Goal: Download file/media

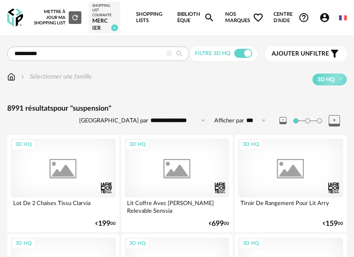
type input "**********"
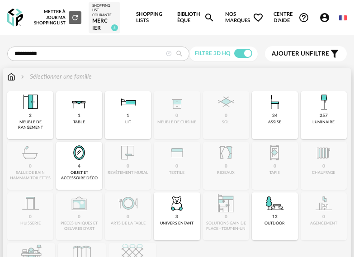
click at [322, 110] on img at bounding box center [324, 102] width 22 height 22
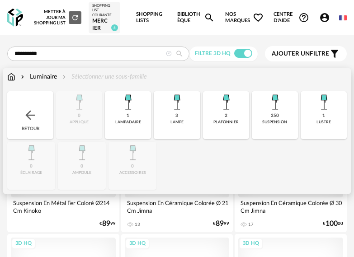
click at [281, 112] on img at bounding box center [275, 102] width 22 height 22
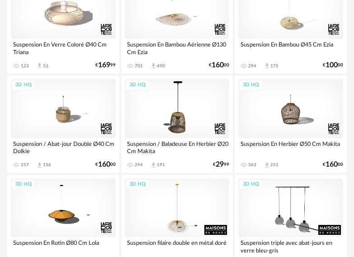
scroll to position [452, 0]
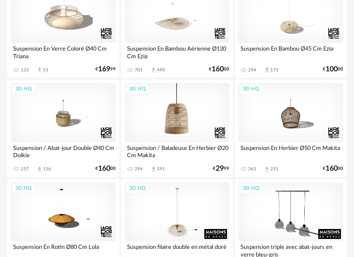
click at [180, 109] on div "3D HQ" at bounding box center [177, 112] width 105 height 59
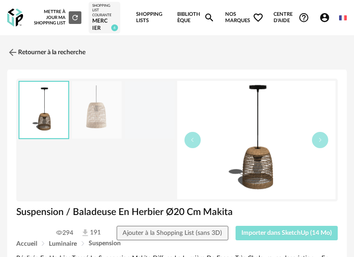
click at [300, 234] on span "Importer dans SketchUp (14 Mo)" at bounding box center [286, 233] width 90 height 6
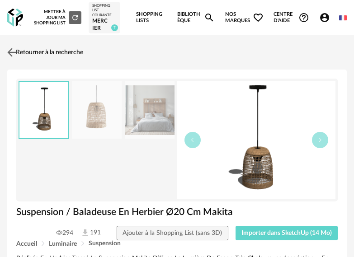
click at [25, 50] on link "Retourner à la recherche" at bounding box center [44, 52] width 78 height 20
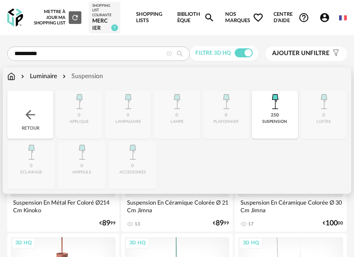
click at [11, 76] on img at bounding box center [11, 76] width 8 height 9
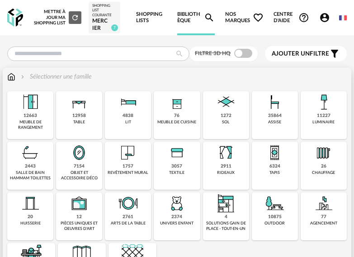
click at [139, 163] on div "1757 revêtement mural" at bounding box center [128, 166] width 46 height 48
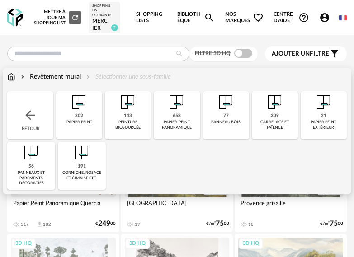
click at [87, 110] on img at bounding box center [79, 102] width 22 height 22
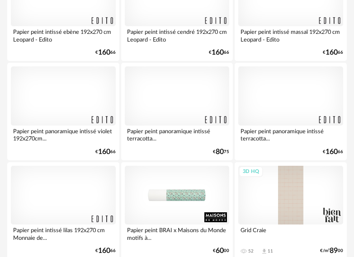
scroll to position [768, 0]
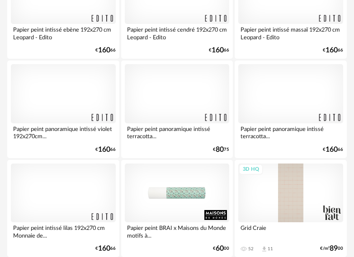
click at [182, 101] on div at bounding box center [177, 93] width 105 height 59
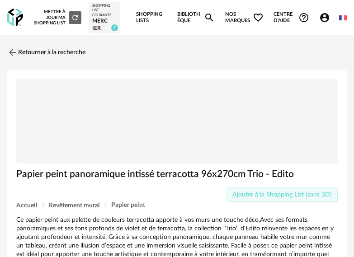
click at [291, 195] on span "Ajouter à la Shopping List (sans 3D)" at bounding box center [281, 195] width 99 height 6
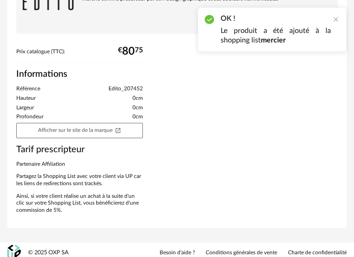
scroll to position [310, 0]
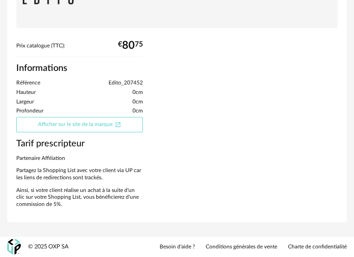
click at [86, 123] on link "Afficher sur le site de la marque Open In New icon" at bounding box center [79, 124] width 127 height 15
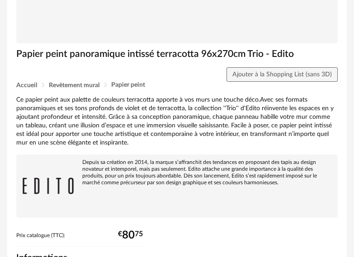
scroll to position [0, 0]
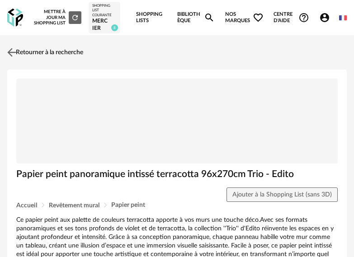
click at [14, 51] on img at bounding box center [11, 52] width 13 height 13
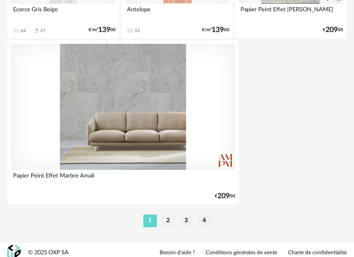
scroll to position [3372, 0]
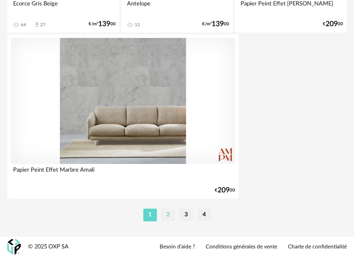
click at [168, 217] on li "2" at bounding box center [168, 215] width 14 height 13
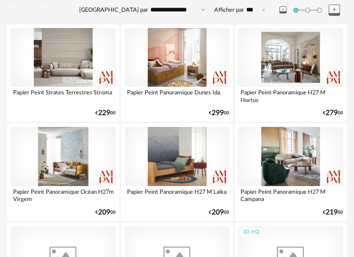
scroll to position [181, 0]
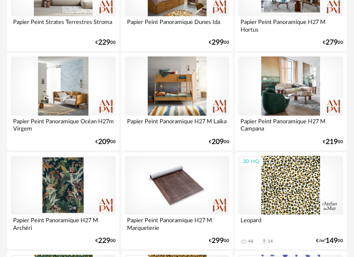
click at [191, 104] on div at bounding box center [177, 86] width 105 height 59
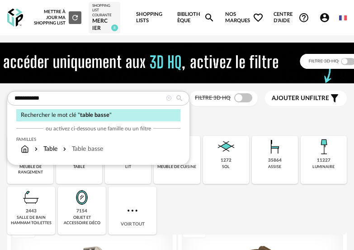
type input "**********"
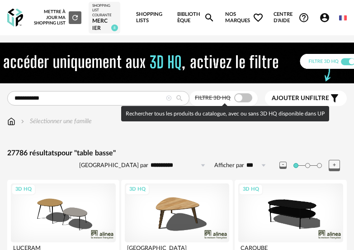
click at [248, 97] on span at bounding box center [243, 97] width 18 height 9
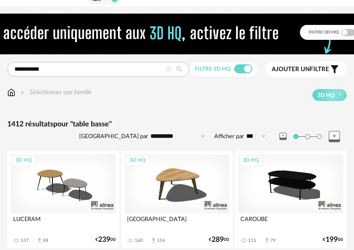
scroll to position [45, 0]
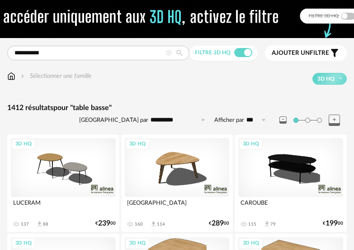
click at [304, 164] on div "3D HQ" at bounding box center [290, 167] width 105 height 59
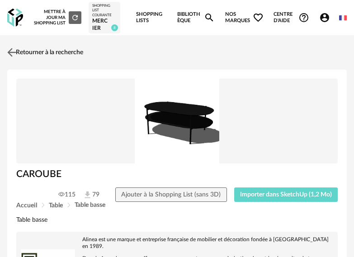
click at [14, 50] on img at bounding box center [11, 52] width 13 height 13
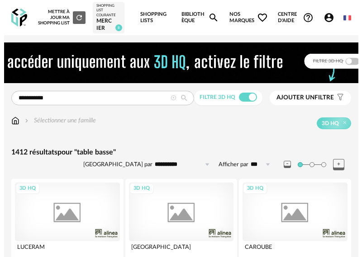
scroll to position [45, 0]
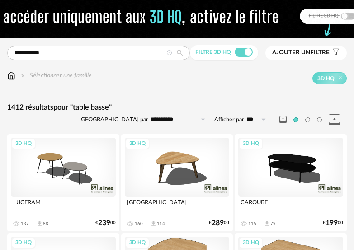
click at [308, 47] on button "Ajouter un filtre s Filter icon" at bounding box center [305, 53] width 81 height 14
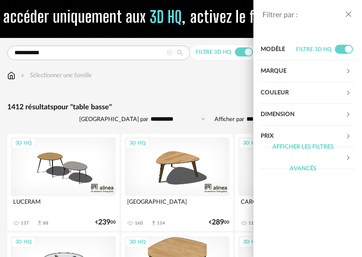
click at [348, 114] on icon at bounding box center [348, 115] width 6 height 6
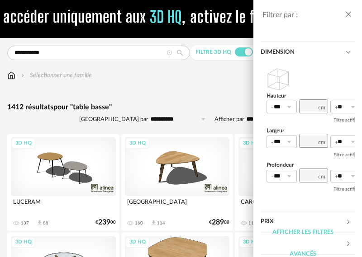
scroll to position [71, 0]
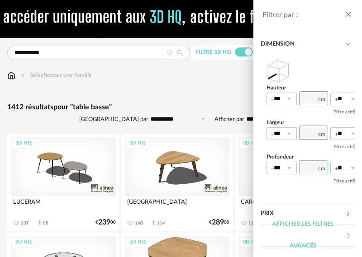
click at [316, 167] on input "number" at bounding box center [313, 167] width 29 height 14
type input "**"
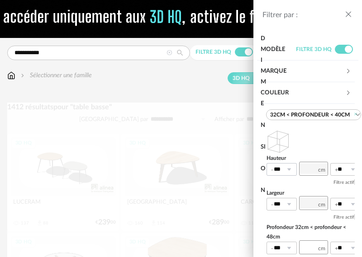
click at [290, 170] on div "Hauteur *** 0% 10% 20% 30% 40% 50% 60% 70% 80% 90% 100% ** 0% 10% 20% 30% 40% 5…" at bounding box center [313, 210] width 94 height 113
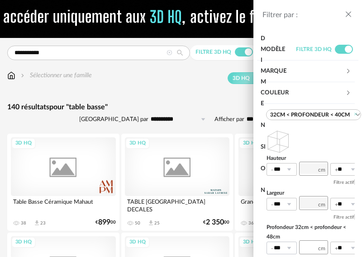
click at [289, 242] on icon at bounding box center [288, 248] width 11 height 13
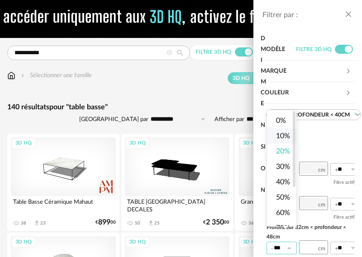
click at [289, 135] on span "10%" at bounding box center [283, 135] width 14 height 7
type input "***"
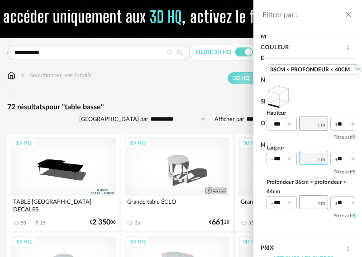
click at [311, 158] on input "number" at bounding box center [313, 158] width 29 height 14
type input "***"
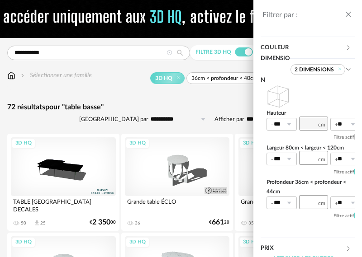
click at [318, 214] on div "Hauteur *** 0% 10% 20% 30% 40% 50% 60% 70% 80% 90% 100% ** 0% 10% 20% 30% 40% 5…" at bounding box center [307, 153] width 94 height 146
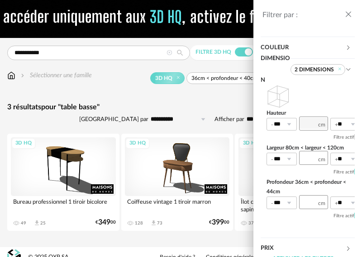
click at [345, 12] on icon "close drawer" at bounding box center [348, 14] width 9 height 9
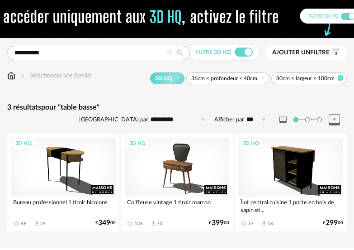
click at [342, 78] on icon at bounding box center [341, 78] width 6 height 6
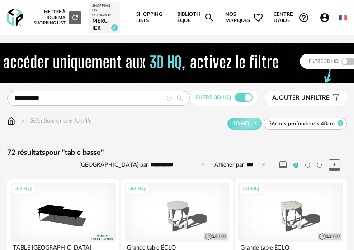
click at [339, 121] on icon at bounding box center [341, 123] width 6 height 6
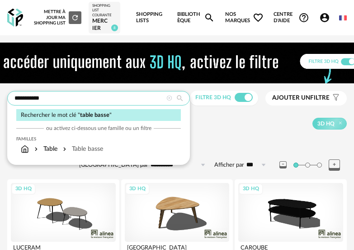
drag, startPoint x: 69, startPoint y: 94, endPoint x: 7, endPoint y: 98, distance: 61.6
click at [7, 98] on input "**********" at bounding box center [98, 98] width 183 height 14
type input "****"
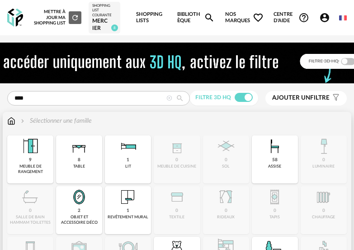
click at [13, 119] on img at bounding box center [11, 120] width 8 height 9
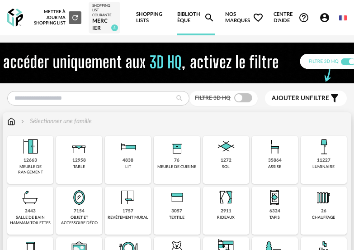
click at [83, 156] on img at bounding box center [79, 147] width 22 height 22
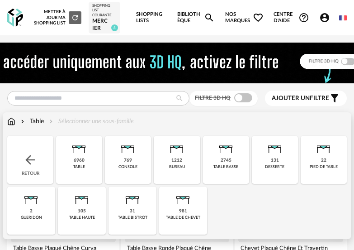
click at [233, 161] on div "2745 table basse" at bounding box center [226, 160] width 46 height 48
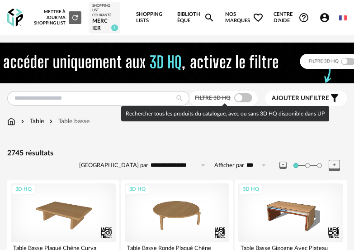
click at [249, 100] on span at bounding box center [243, 97] width 18 height 9
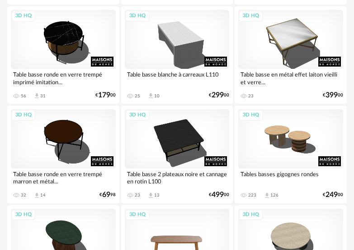
scroll to position [1130, 0]
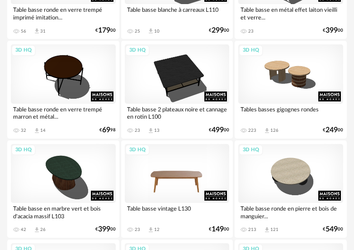
click at [192, 172] on div "3D HQ" at bounding box center [177, 173] width 105 height 59
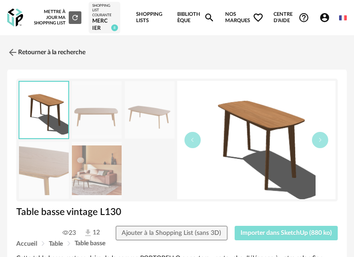
click at [281, 232] on span "Importer dans SketchUp (880 ko)" at bounding box center [285, 233] width 91 height 6
